Goal: Check status: Check status

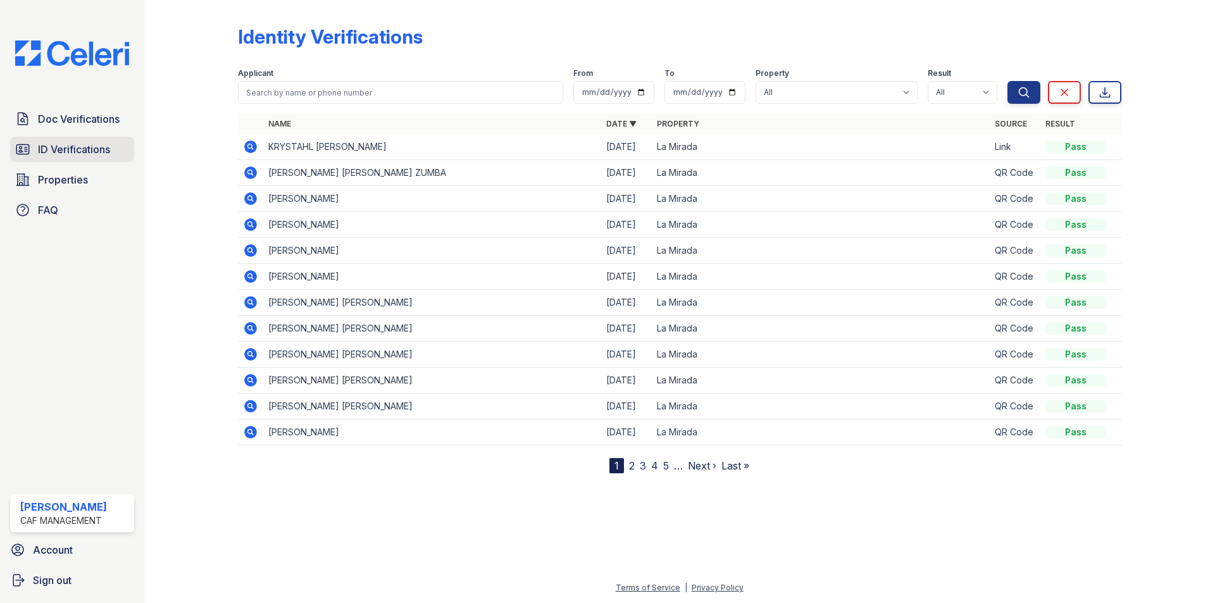
click at [107, 154] on span "ID Verifications" at bounding box center [74, 149] width 72 height 15
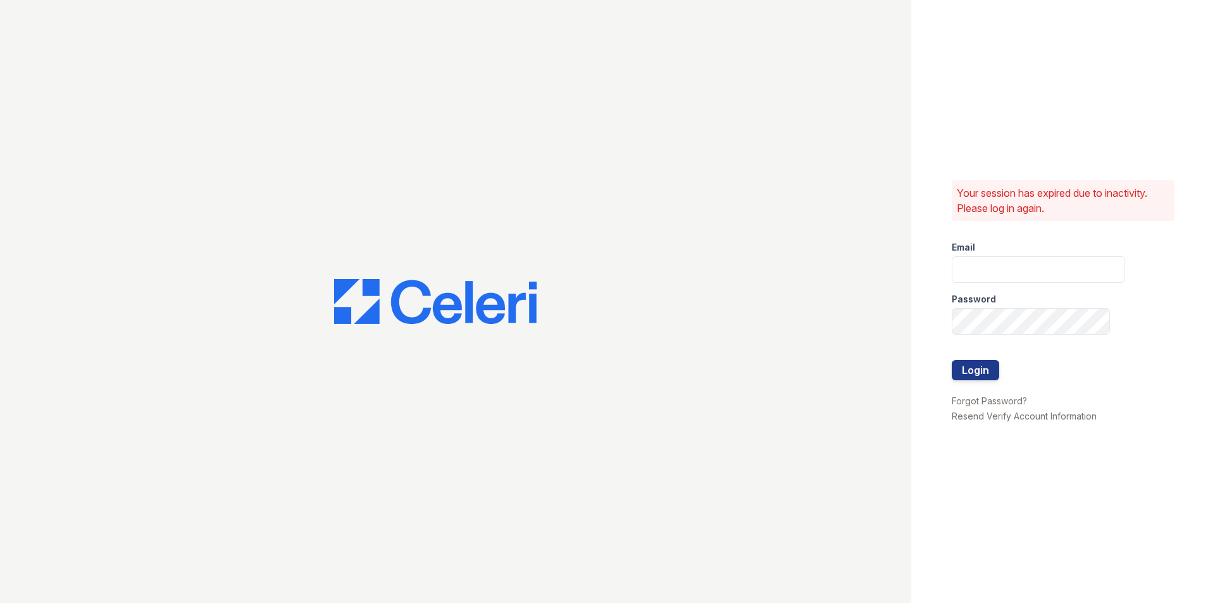
type input "[EMAIL_ADDRESS][DOMAIN_NAME]"
click at [978, 368] on button "Login" at bounding box center [975, 370] width 47 height 20
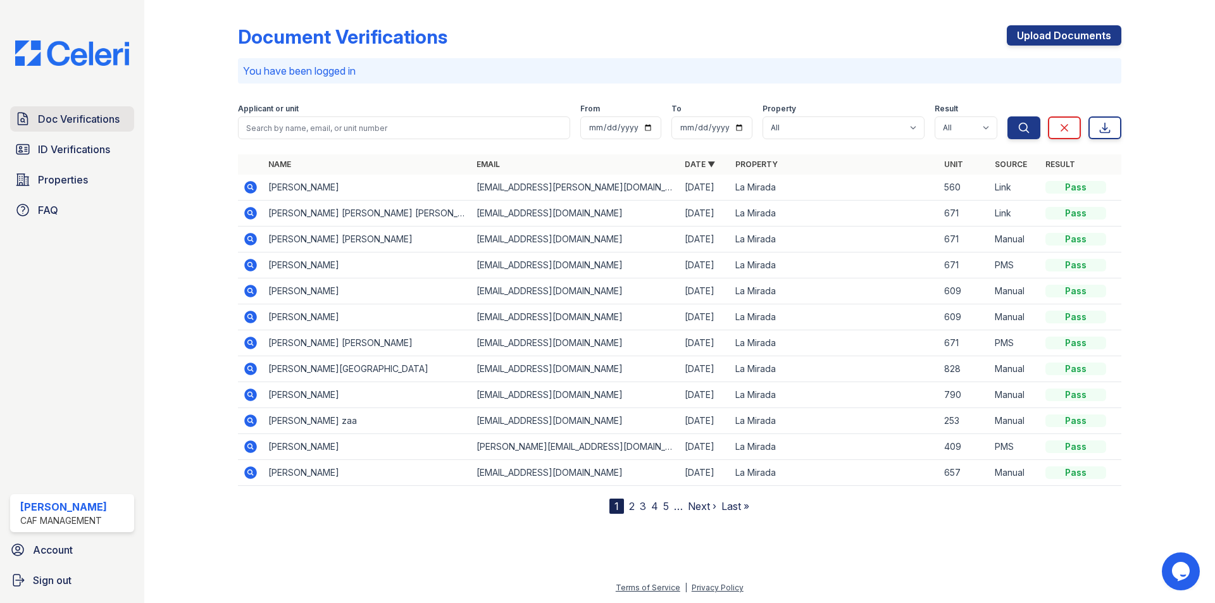
drag, startPoint x: 70, startPoint y: 110, endPoint x: 72, endPoint y: 120, distance: 9.7
click at [70, 111] on link "Doc Verifications" at bounding box center [72, 118] width 124 height 25
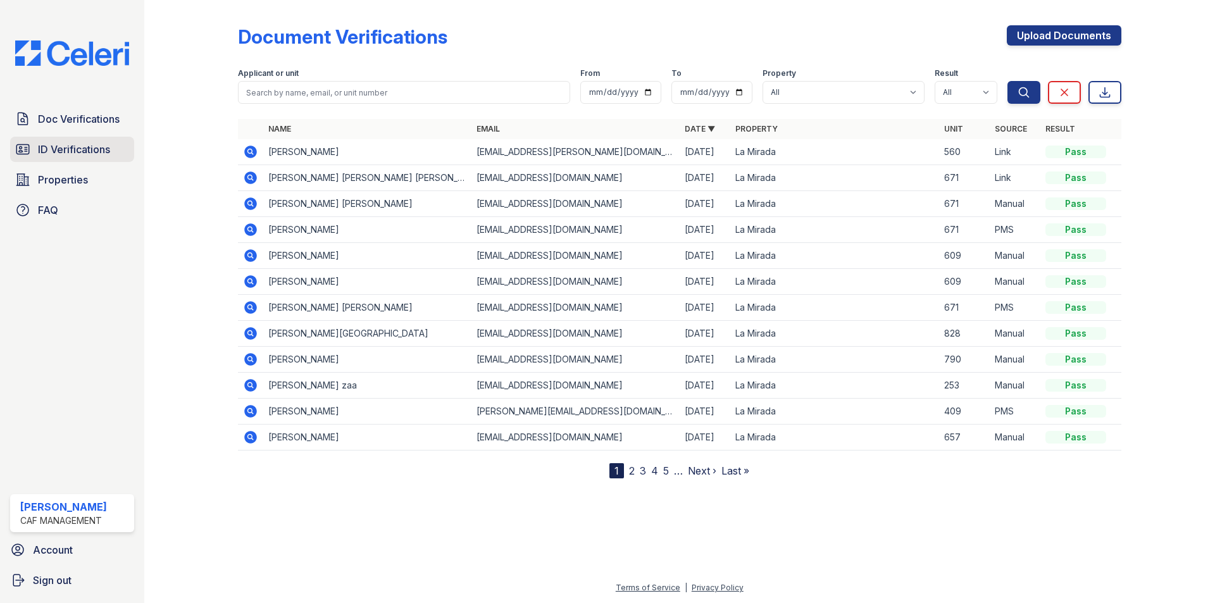
click at [68, 149] on span "ID Verifications" at bounding box center [74, 149] width 72 height 15
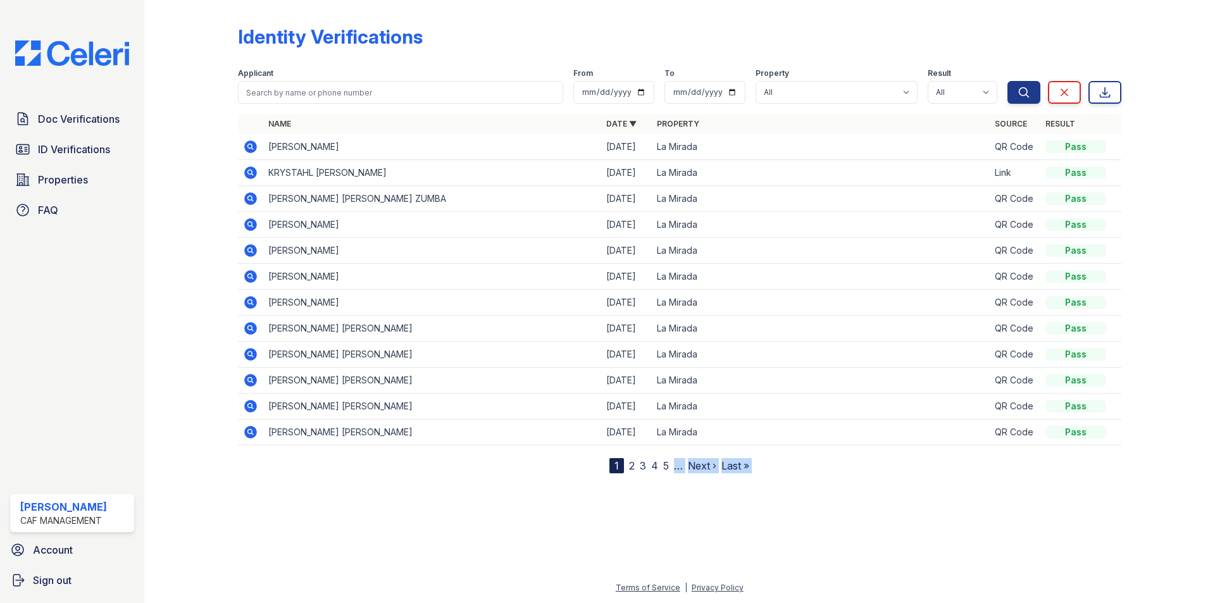
drag, startPoint x: 671, startPoint y: 485, endPoint x: 663, endPoint y: 451, distance: 34.5
click at [665, 466] on div "Identity Verifications Filter Applicant From To Property All La Mirada Result A…" at bounding box center [679, 301] width 1071 height 603
click at [661, 443] on td "La Mirada" at bounding box center [821, 433] width 338 height 26
click at [652, 428] on td "La Mirada" at bounding box center [821, 433] width 338 height 26
